Goal: Task Accomplishment & Management: Use online tool/utility

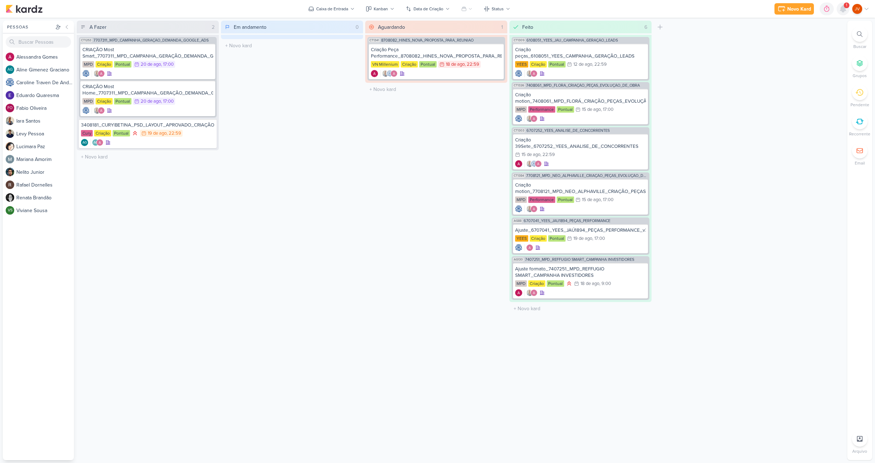
click at [839, 11] on icon at bounding box center [842, 9] width 9 height 9
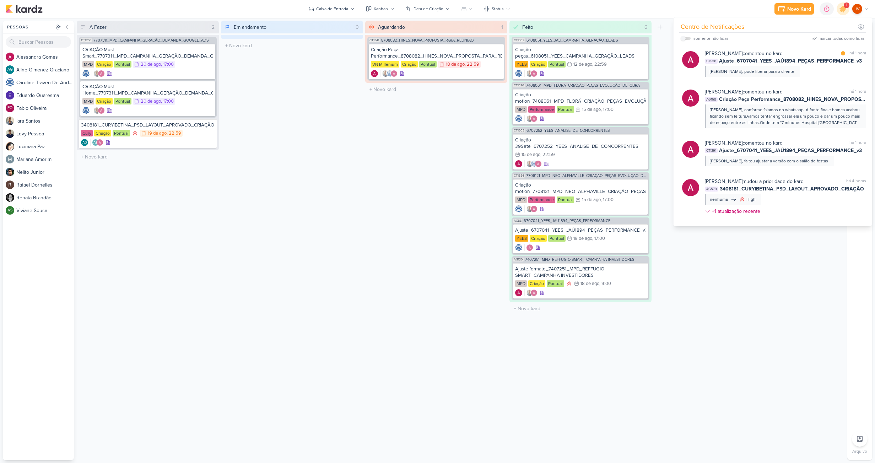
click at [766, 267] on div "A Fazer 2 Mover Para Esquerda Mover Para Direita [GEOGRAPHIC_DATA] CT1253 77073…" at bounding box center [460, 240] width 767 height 439
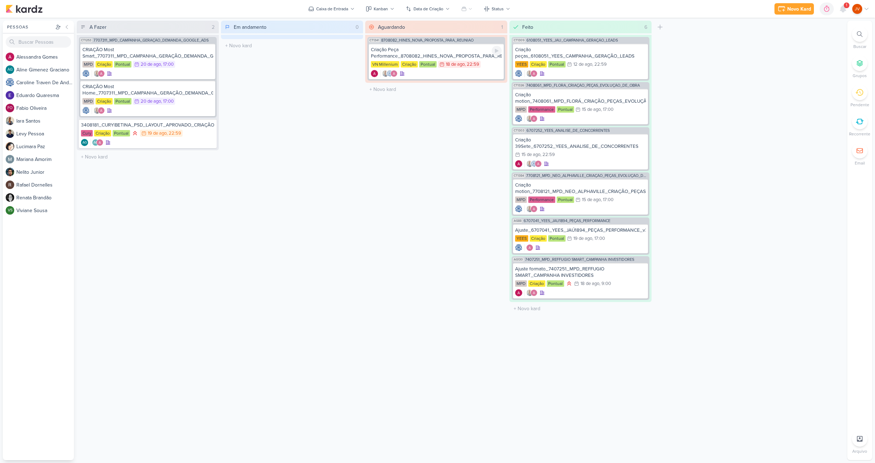
click at [477, 53] on div "Criação Peça Performance_8708082_HINES_NOVA_PROPOSTA_PARA_REUNIAO" at bounding box center [436, 53] width 131 height 13
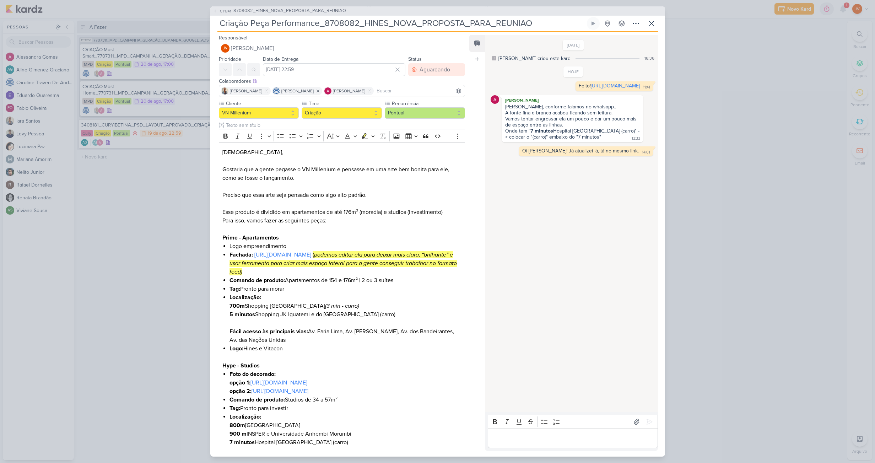
drag, startPoint x: 744, startPoint y: 89, endPoint x: 751, endPoint y: 89, distance: 7.1
click at [744, 89] on div "CT1341 8708082_HINES_NOVA_PROPOSTA_PARA_REUNIAO Criação Peça Performance_870808…" at bounding box center [437, 231] width 875 height 463
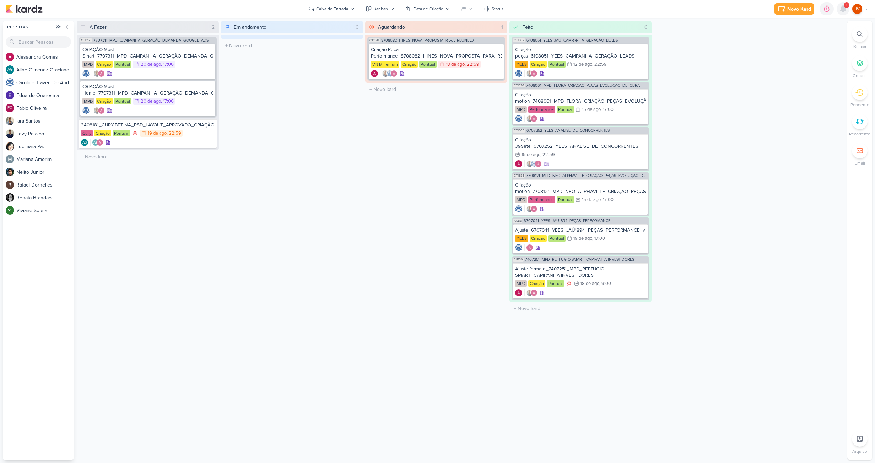
click at [841, 9] on icon at bounding box center [843, 9] width 6 height 6
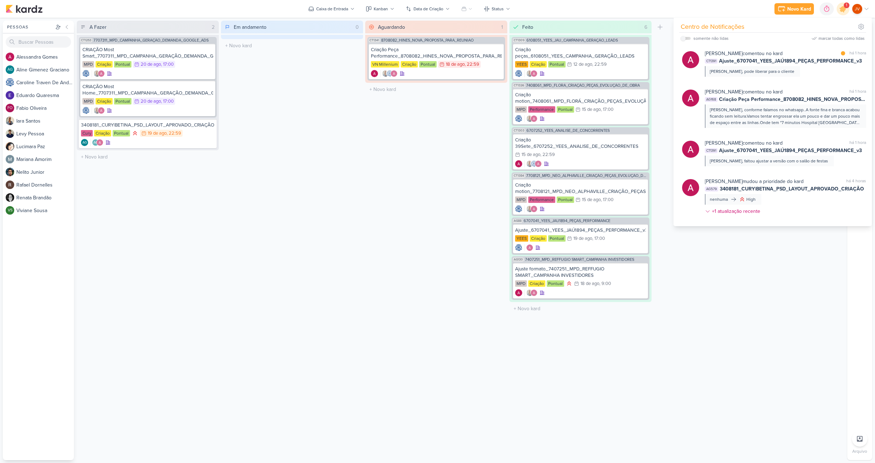
click at [778, 49] on div "[PERSON_NAME] comentou no kard marcar como lida há 1 hora CT1391 Ajuste_6707041…" at bounding box center [774, 63] width 192 height 38
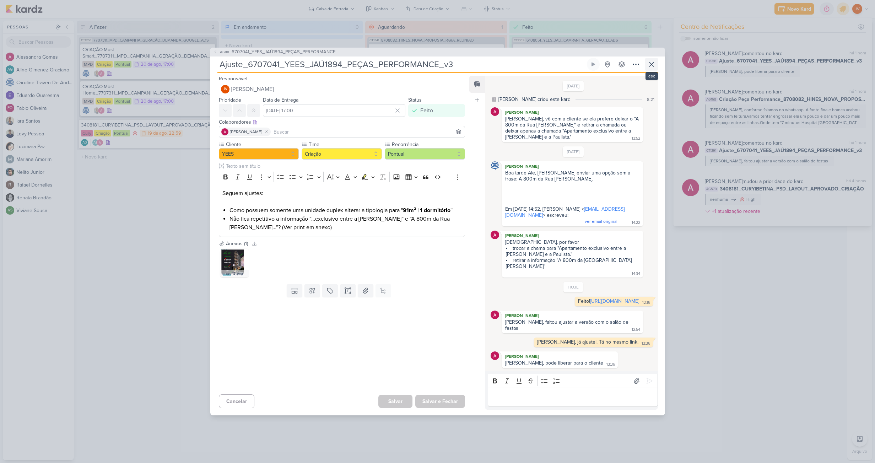
click at [652, 69] on icon at bounding box center [651, 64] width 9 height 9
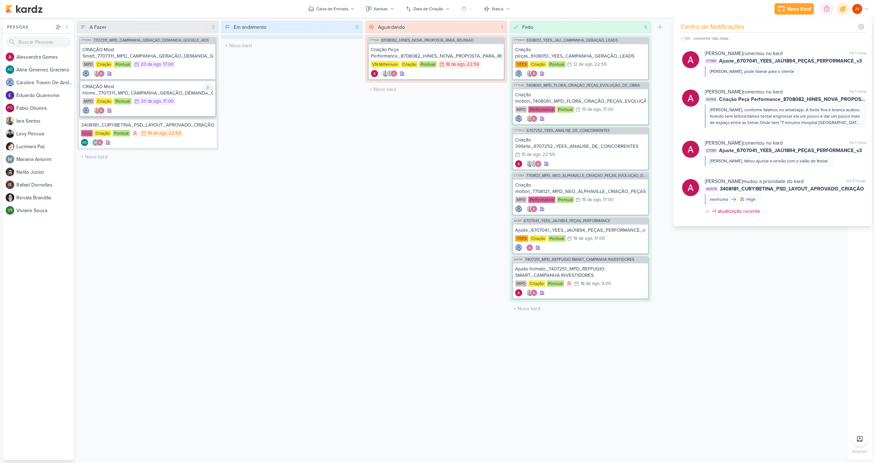
click at [185, 92] on div "CRIAÇÃO Most Home_7707311_MPD_CAMPANHA_GERAÇÃO_DEMANDA_GOOGLE_ADS" at bounding box center [147, 89] width 131 height 13
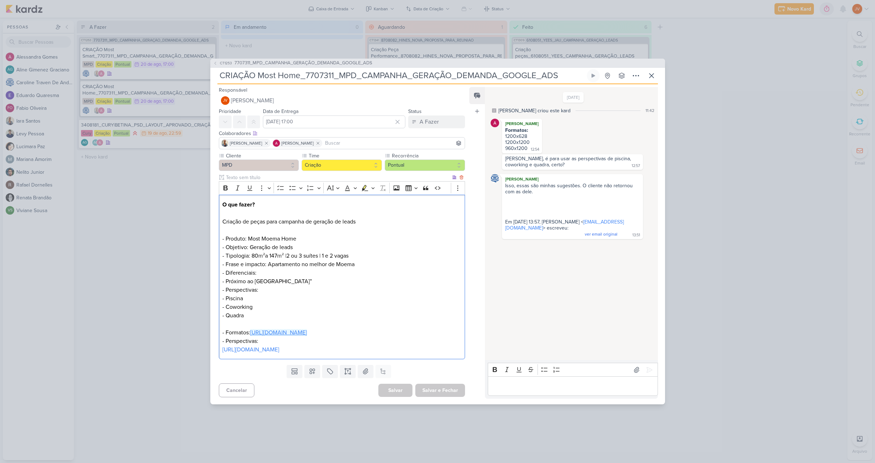
click at [307, 330] on link "[URL][DOMAIN_NAME]" at bounding box center [278, 332] width 57 height 7
click at [128, 284] on div "CT1253 7707311_MPD_CAMPANHA_GERAÇÃO_DEMANDA_GOOGLE_ADS CRIAÇÃO Most Home_770731…" at bounding box center [437, 231] width 875 height 463
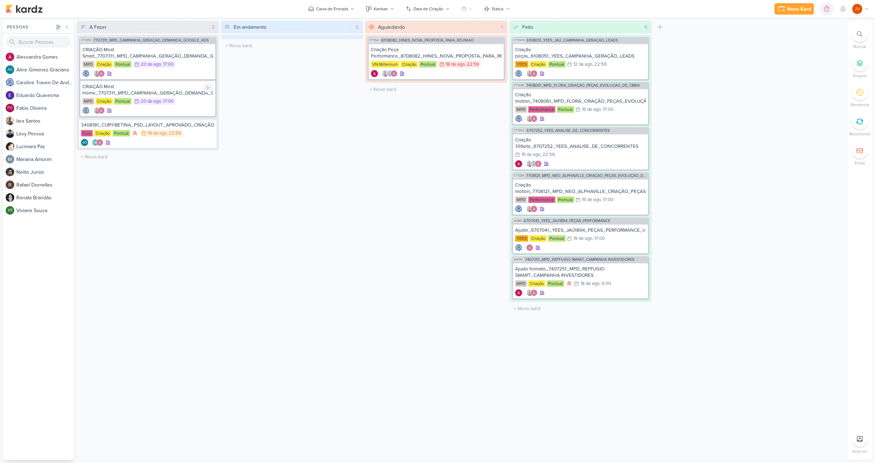
click at [173, 92] on div "CRIAÇÃO Most Home_7707311_MPD_CAMPANHA_GERAÇÃO_DEMANDA_GOOGLE_ADS" at bounding box center [147, 89] width 131 height 13
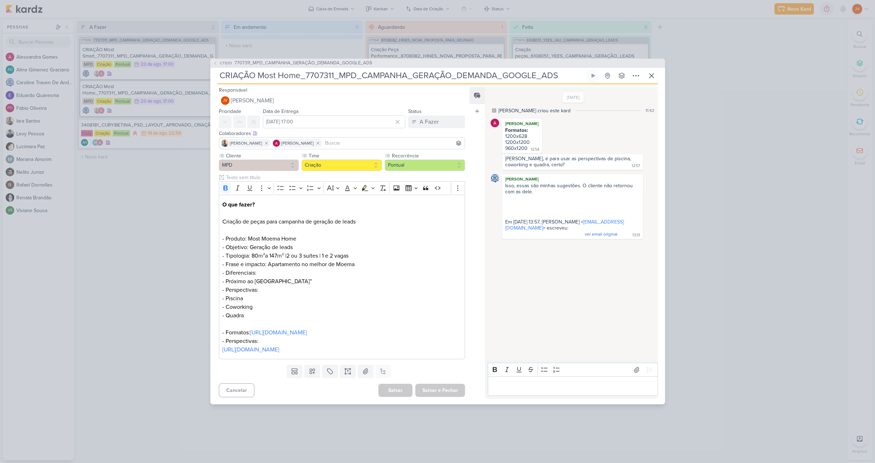
click at [158, 220] on div "CT1253 7707311_MPD_CAMPANHA_GERAÇÃO_DEMANDA_GOOGLE_ADS CRIAÇÃO Most Home_770731…" at bounding box center [437, 231] width 875 height 463
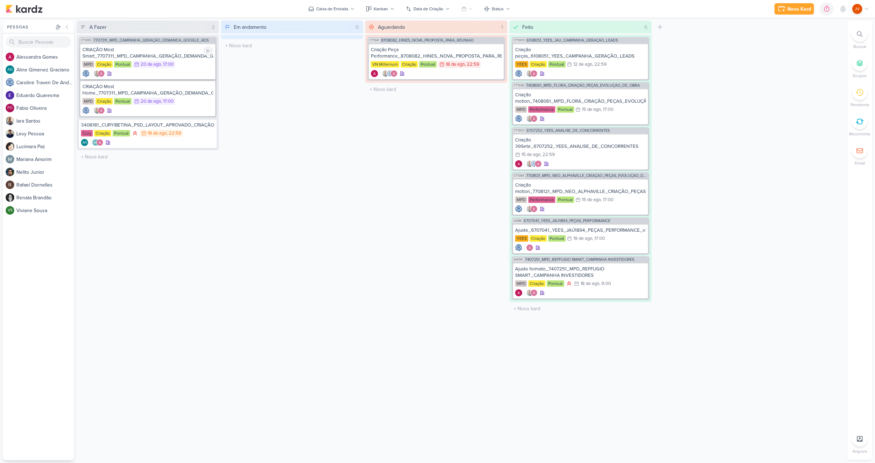
click at [140, 53] on div "CRIAÇÃO Most Smart_7707311_MPD_CAMPANHA_GERAÇÃO_DEMANDA_GOOGLE_ADS" at bounding box center [147, 53] width 131 height 13
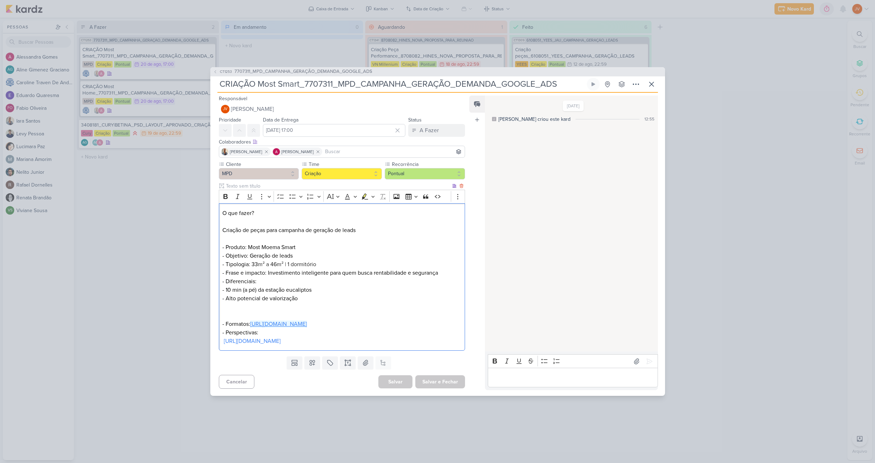
click at [307, 322] on link "[URL][DOMAIN_NAME]" at bounding box center [278, 323] width 57 height 7
